Goal: Task Accomplishment & Management: Complete application form

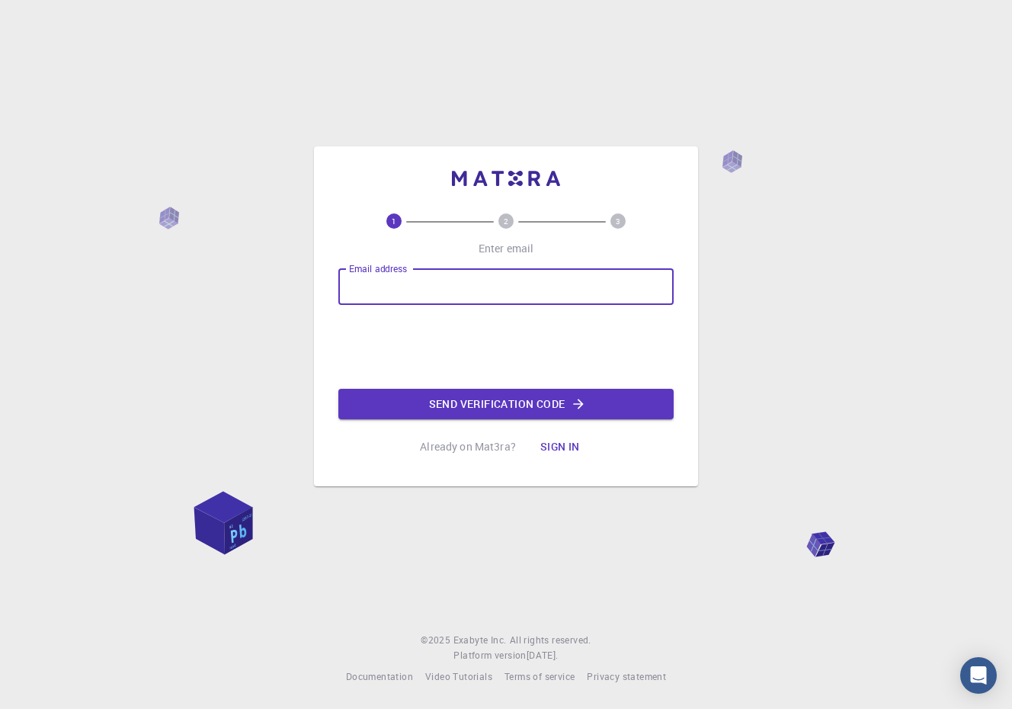
click at [429, 297] on input "Email address" at bounding box center [506, 286] width 335 height 37
type input "[EMAIL_ADDRESS][DOMAIN_NAME]"
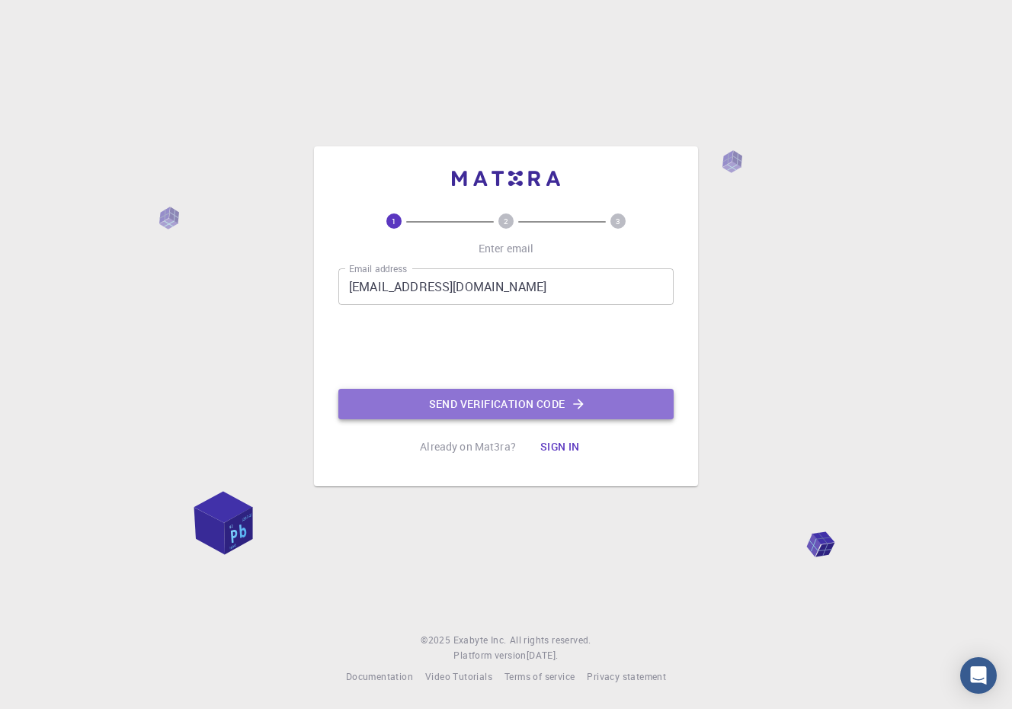
click at [425, 402] on button "Send verification code" at bounding box center [506, 404] width 335 height 30
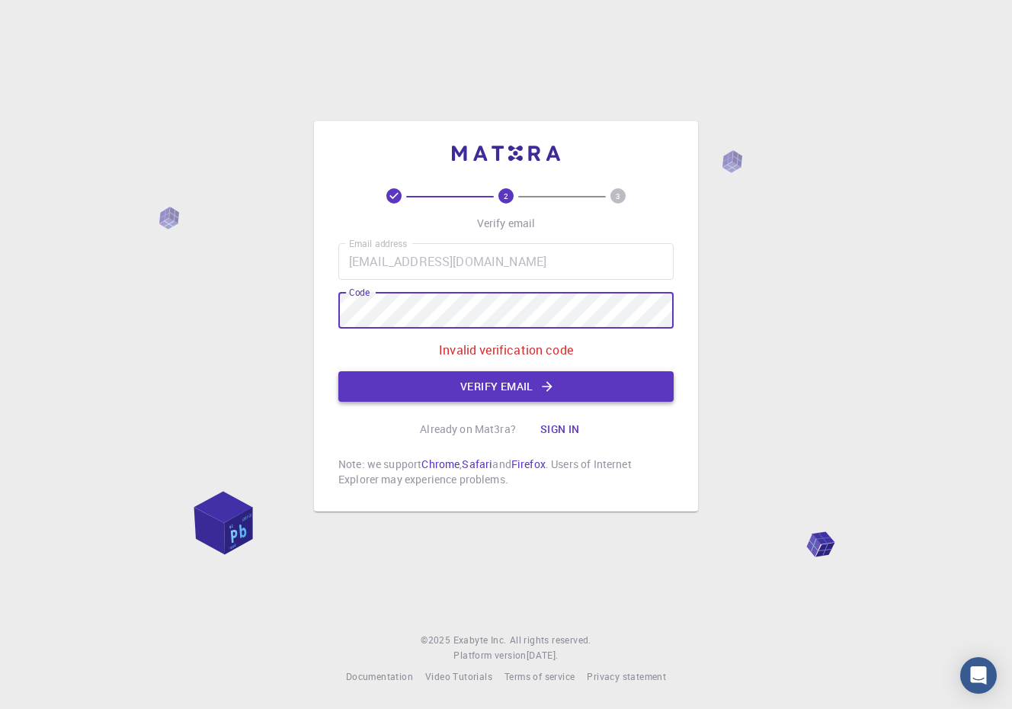
click at [461, 380] on button "Verify email" at bounding box center [506, 386] width 335 height 30
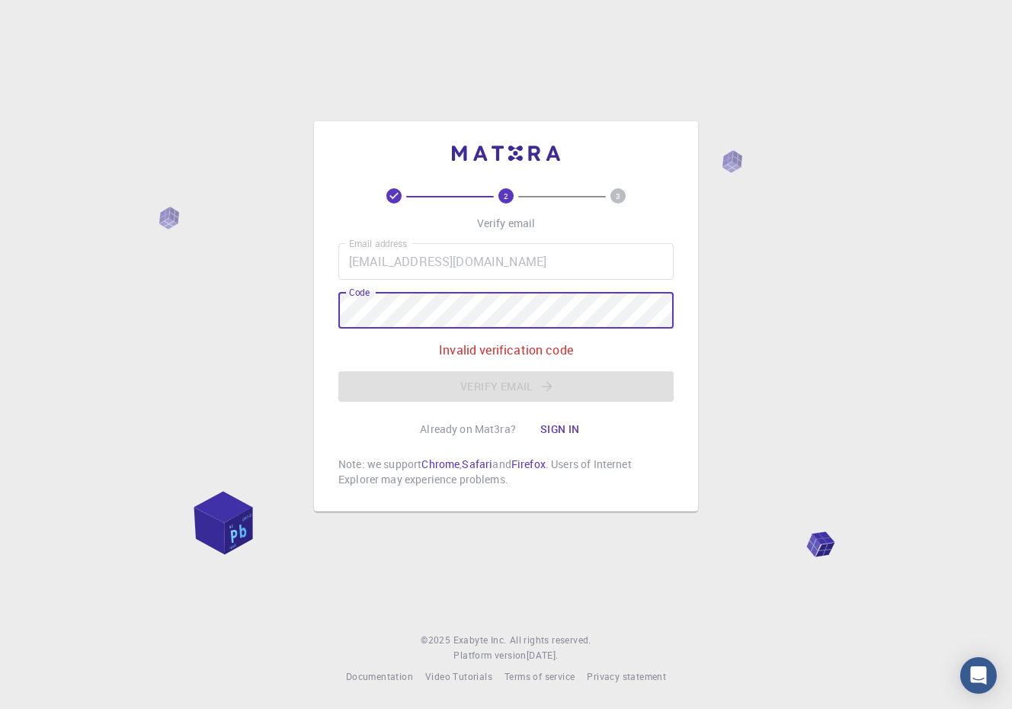
click at [326, 312] on div "2 3 Verify email Email address [EMAIL_ADDRESS][DOMAIN_NAME] Email address Code …" at bounding box center [506, 316] width 384 height 390
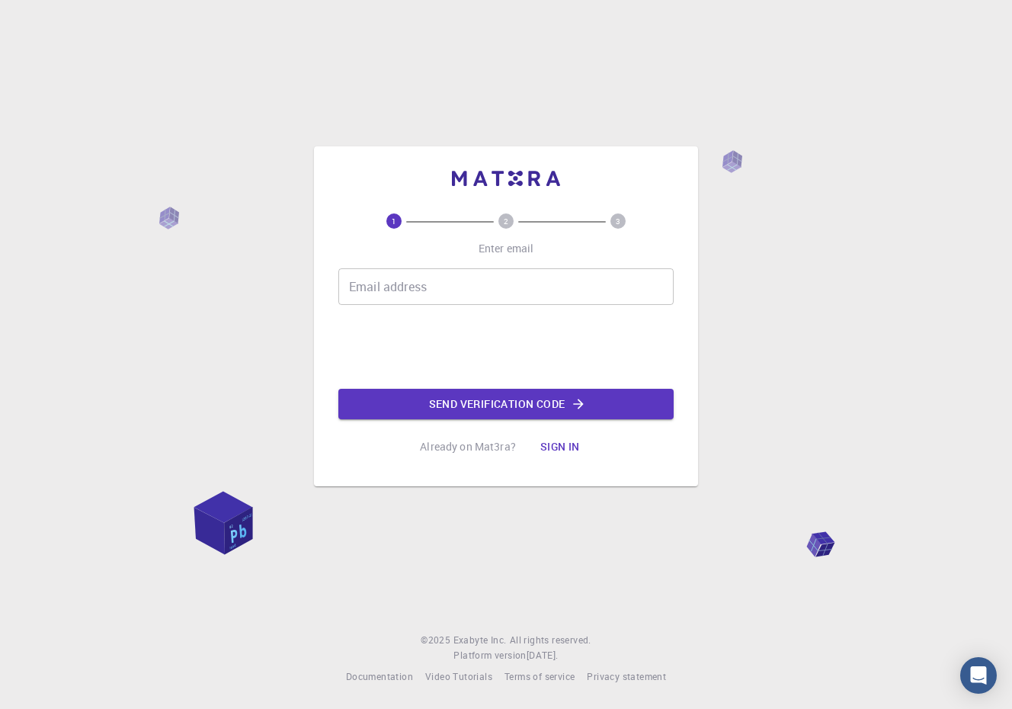
click at [428, 290] on input "Email address" at bounding box center [506, 286] width 335 height 37
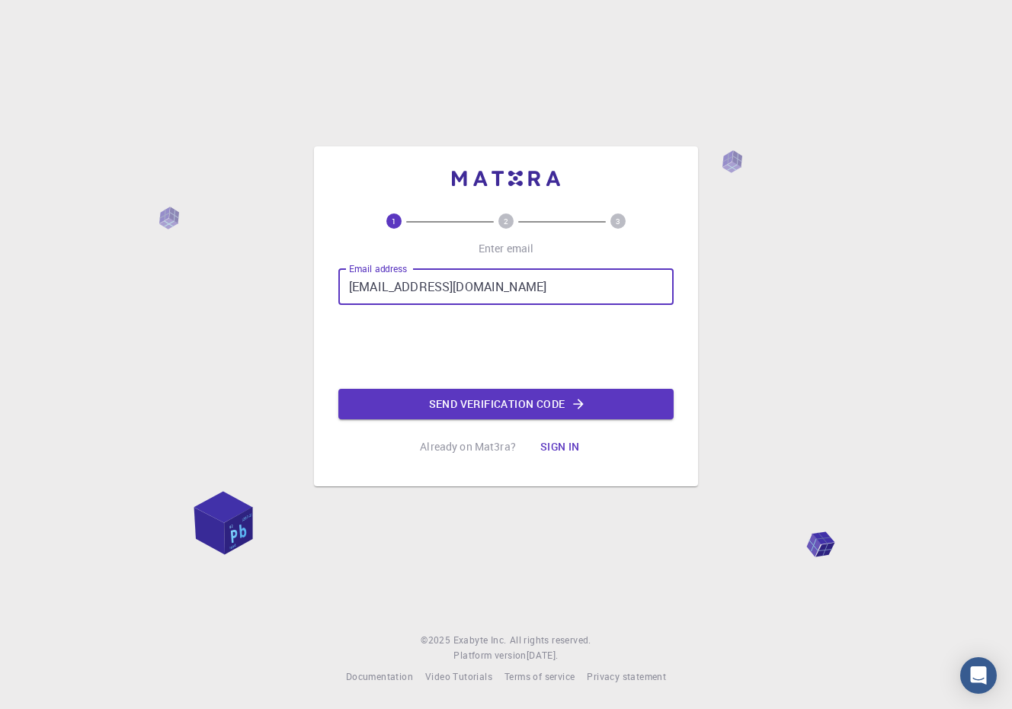
type input "[EMAIL_ADDRESS][DOMAIN_NAME]"
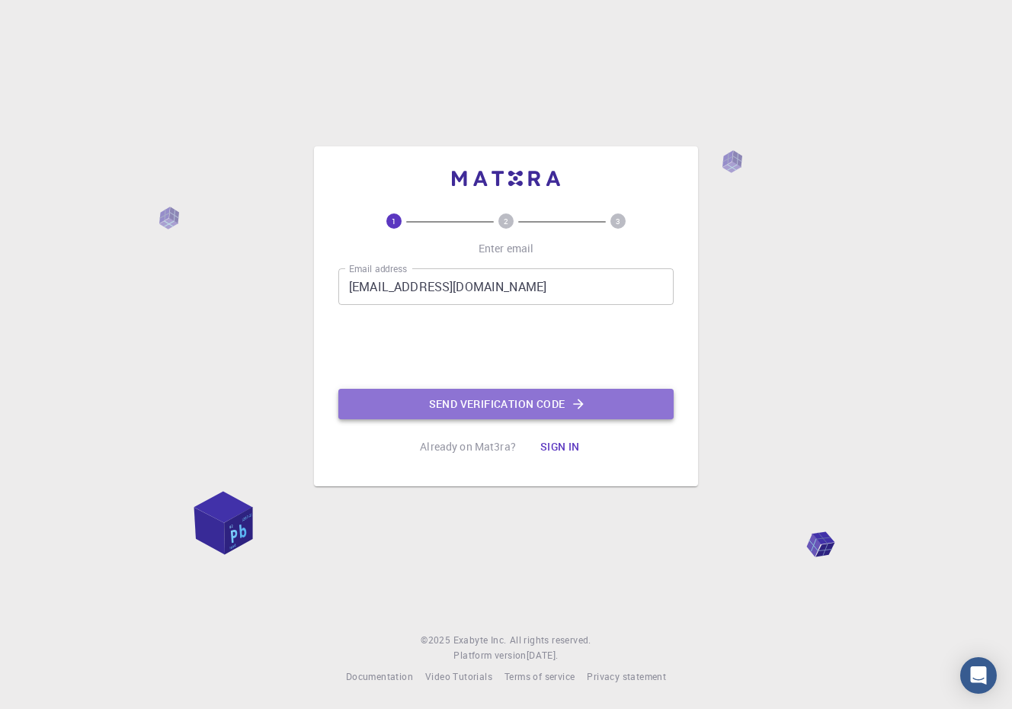
click at [418, 398] on button "Send verification code" at bounding box center [506, 404] width 335 height 30
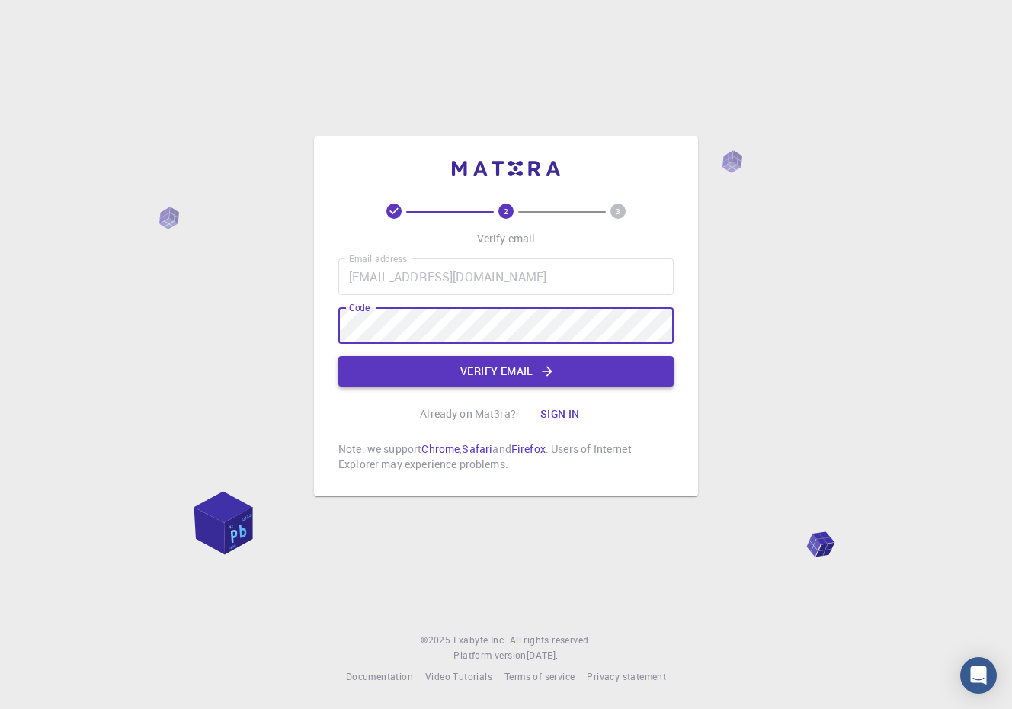
click at [488, 367] on button "Verify email" at bounding box center [506, 371] width 335 height 30
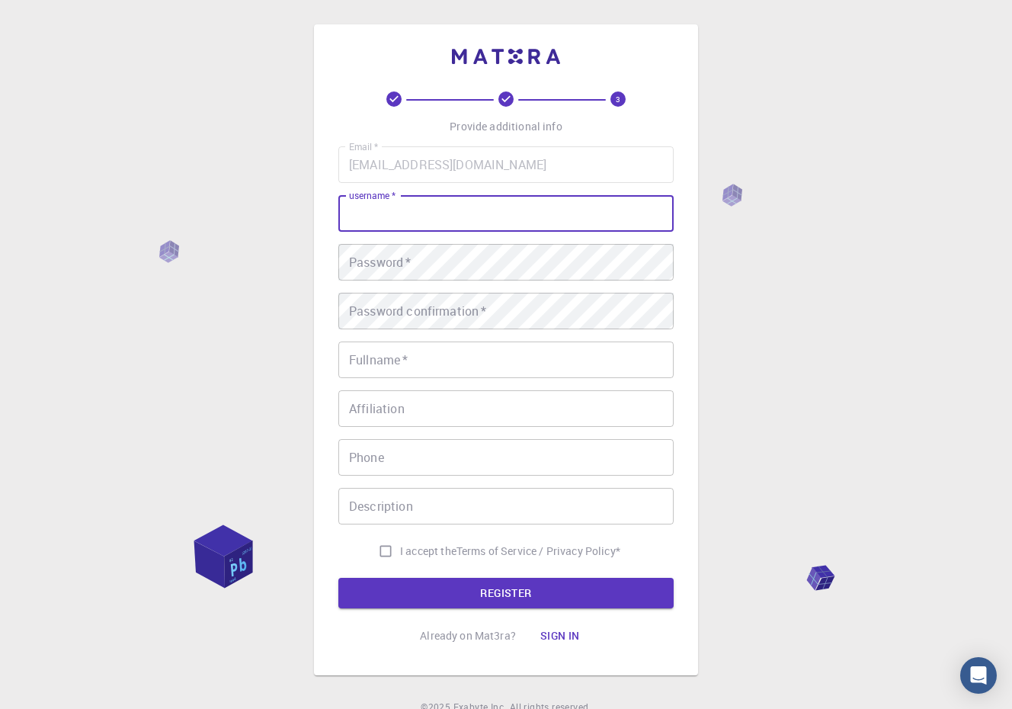
click at [457, 220] on input "username   *" at bounding box center [506, 213] width 335 height 37
type input "Max"
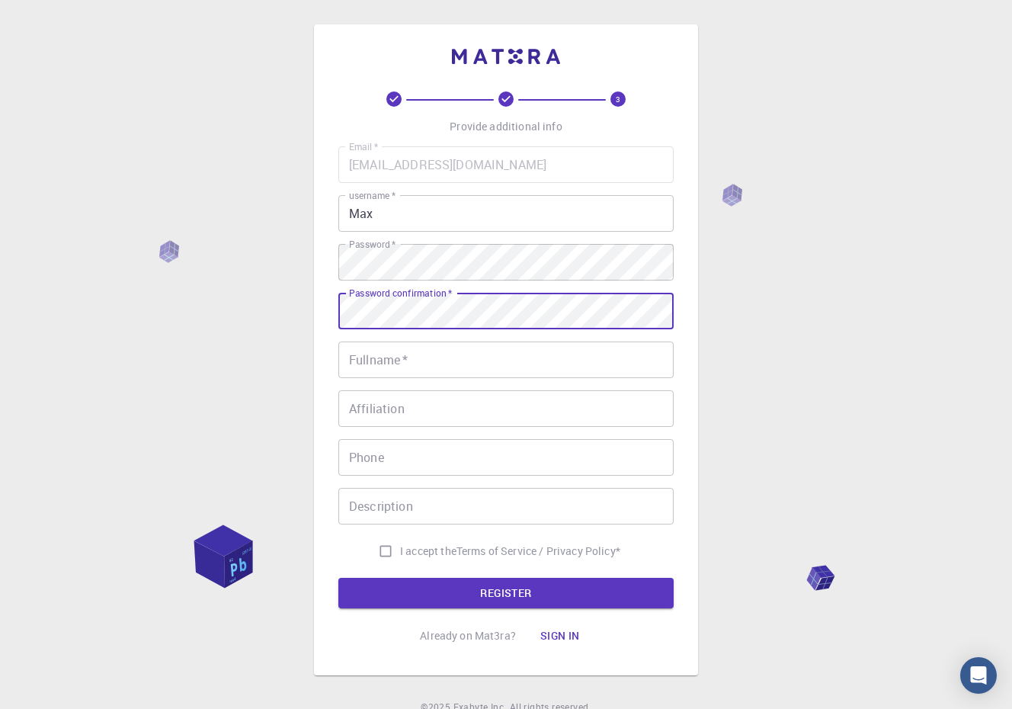
click at [425, 358] on input "Fullname   *" at bounding box center [506, 360] width 335 height 37
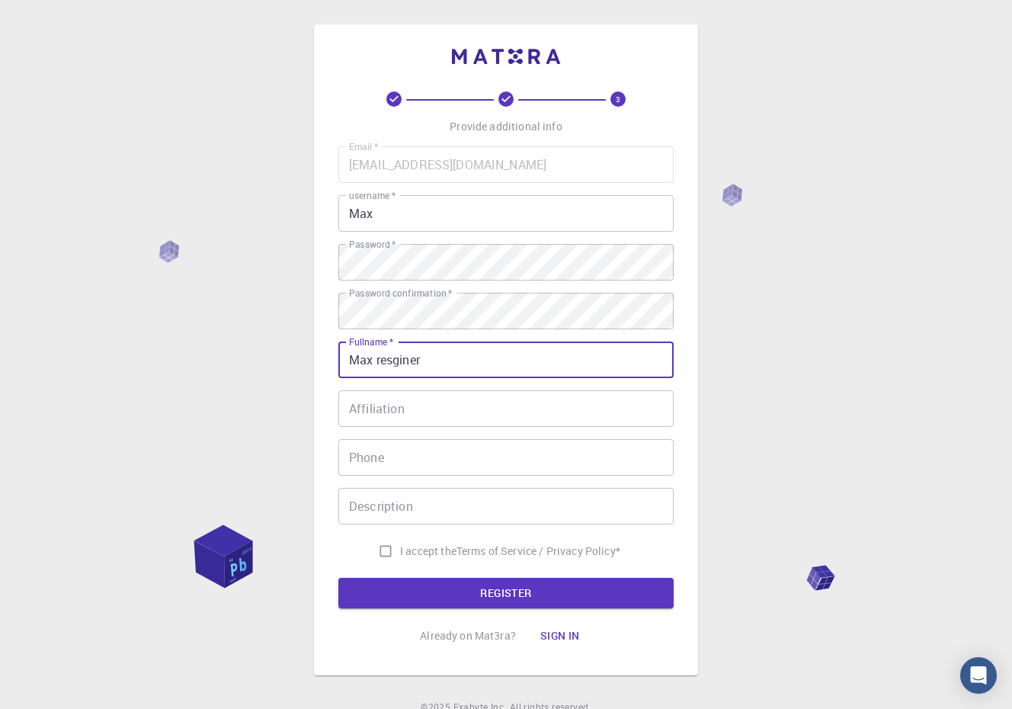
type input "Max resginer"
click at [428, 420] on input "Affiliation" at bounding box center [506, 408] width 335 height 37
